Goal: Find specific page/section: Find specific page/section

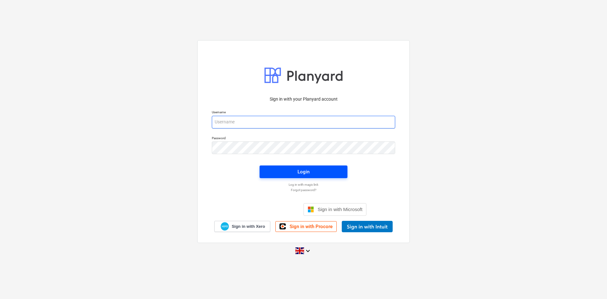
type input "[PERSON_NAME][EMAIL_ADDRESS][PERSON_NAME][DOMAIN_NAME]"
click at [311, 178] on div "Login" at bounding box center [303, 171] width 95 height 20
click at [316, 172] on span "Login" at bounding box center [303, 171] width 73 height 8
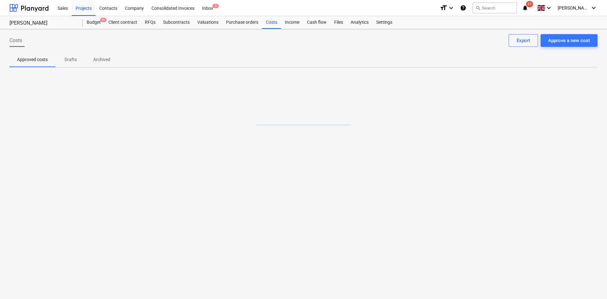
click at [533, 6] on span "21" at bounding box center [529, 4] width 7 height 6
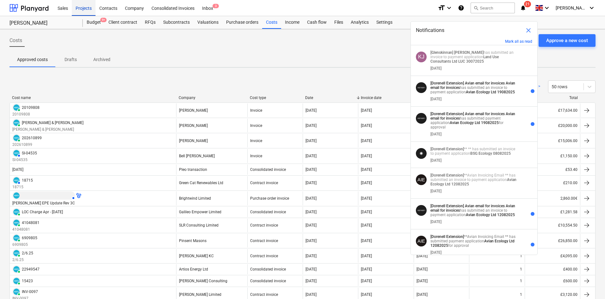
click at [84, 4] on div "Projects" at bounding box center [84, 8] width 24 height 16
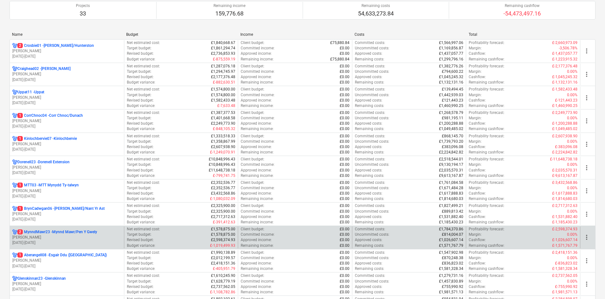
scroll to position [95, 0]
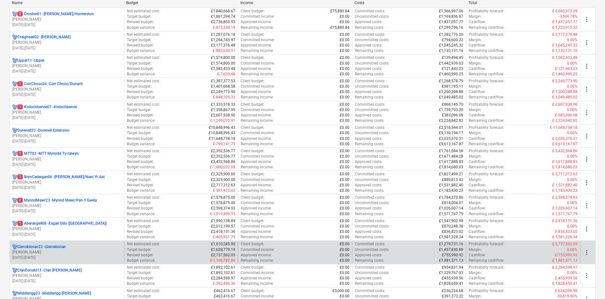
click at [86, 252] on p "[PERSON_NAME]" at bounding box center [66, 251] width 109 height 5
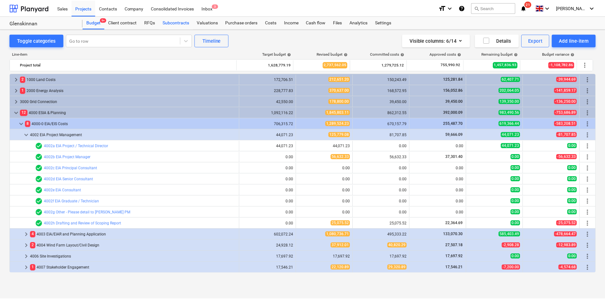
scroll to position [188, 0]
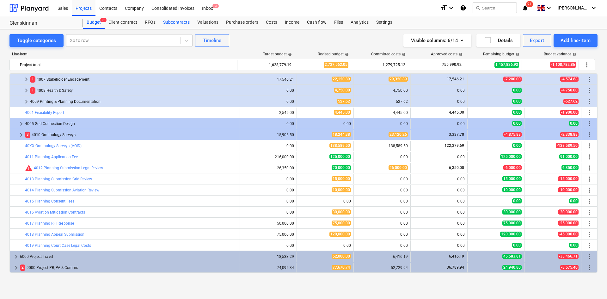
click at [183, 22] on div "Subcontracts" at bounding box center [176, 22] width 34 height 13
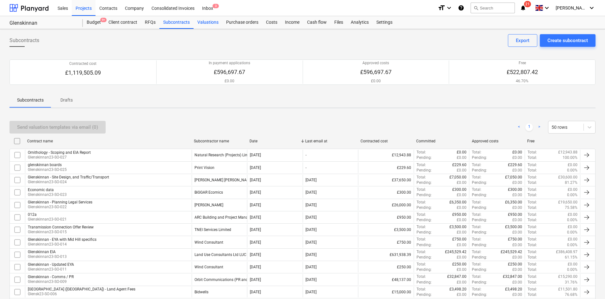
click at [203, 22] on div "Valuations" at bounding box center [207, 22] width 29 height 13
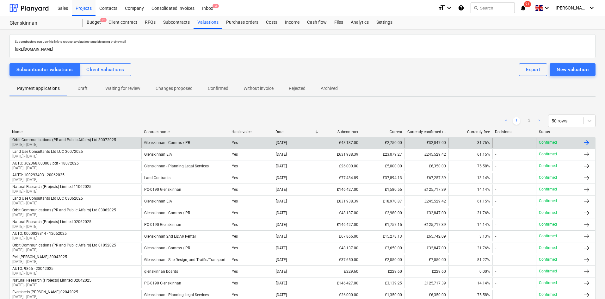
click at [82, 140] on div "Orbit Communications (PR and Public Affairs) Ltd 30072025" at bounding box center [64, 139] width 104 height 4
